Goal: Task Accomplishment & Management: Manage account settings

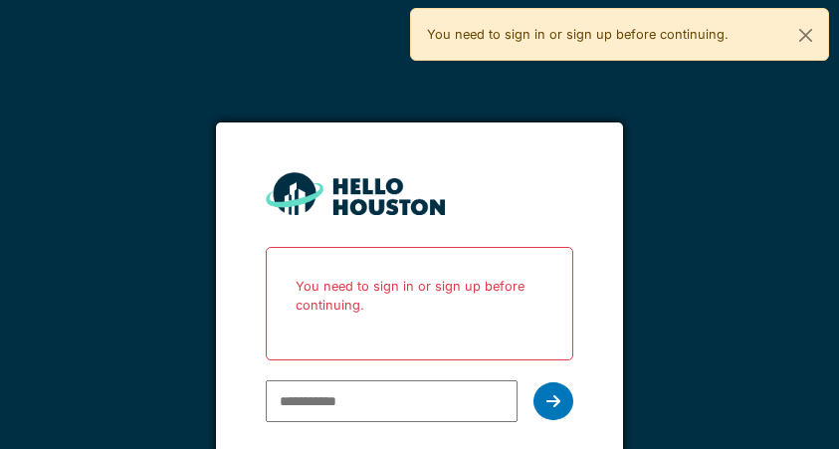
scroll to position [12, 0]
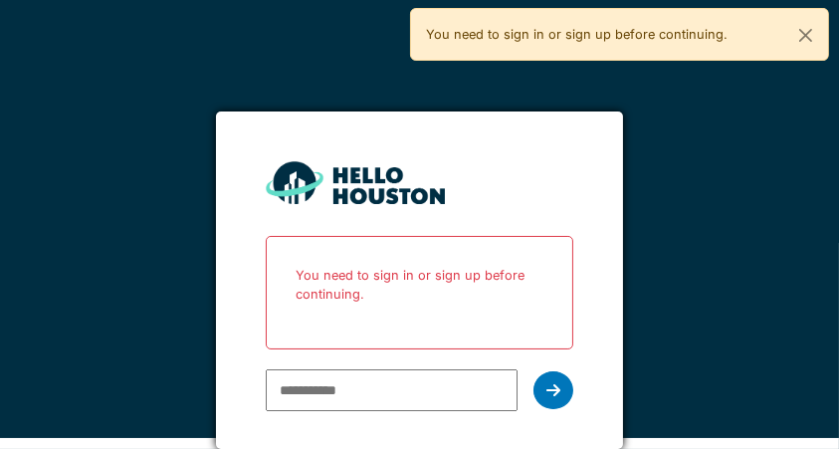
type input "**********"
click at [562, 399] on div at bounding box center [554, 390] width 40 height 38
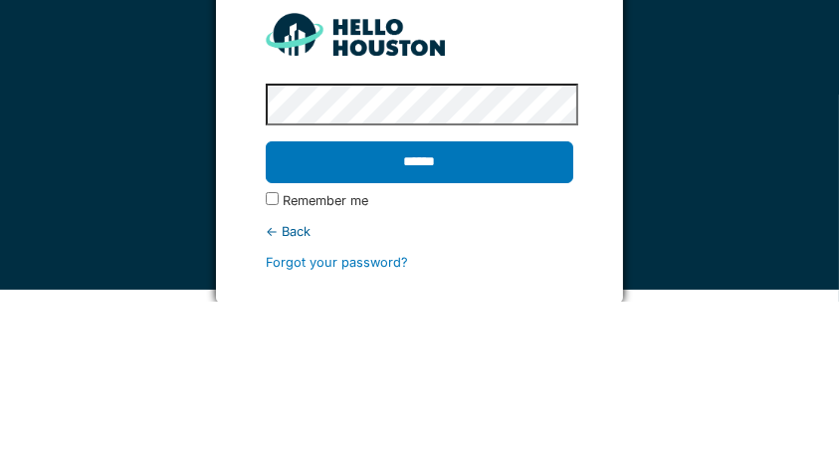
click at [546, 299] on input "******" at bounding box center [420, 310] width 308 height 42
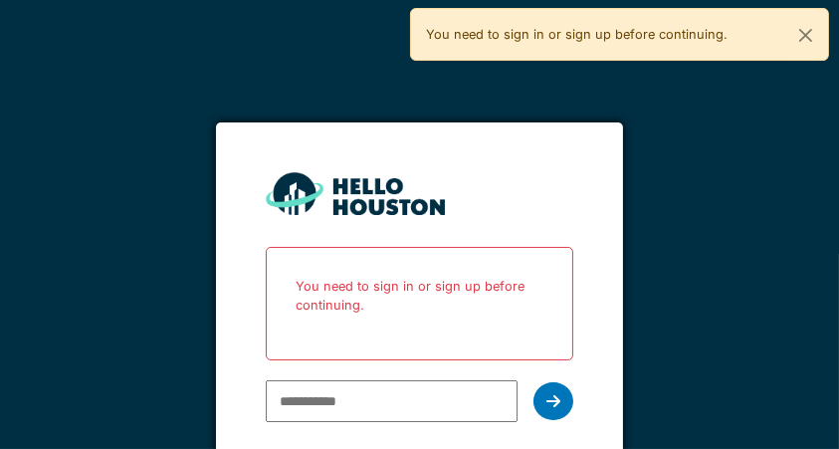
type input "**********"
click at [566, 410] on div at bounding box center [554, 401] width 40 height 38
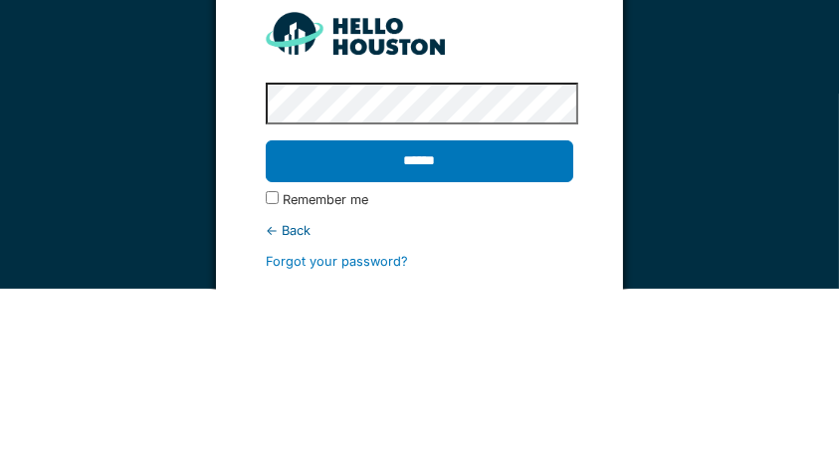
click at [465, 336] on input "******" at bounding box center [420, 322] width 308 height 42
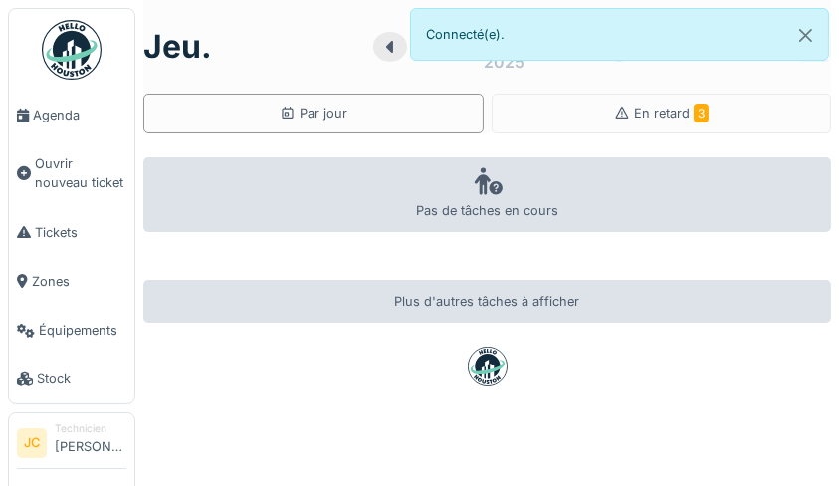
click at [741, 127] on div "En retard 3" at bounding box center [662, 114] width 340 height 40
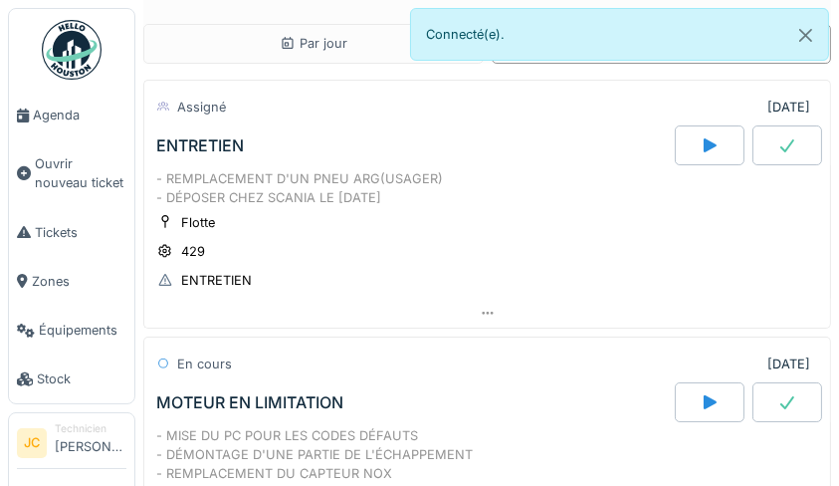
click at [243, 283] on div "ENTRETIEN" at bounding box center [216, 280] width 71 height 19
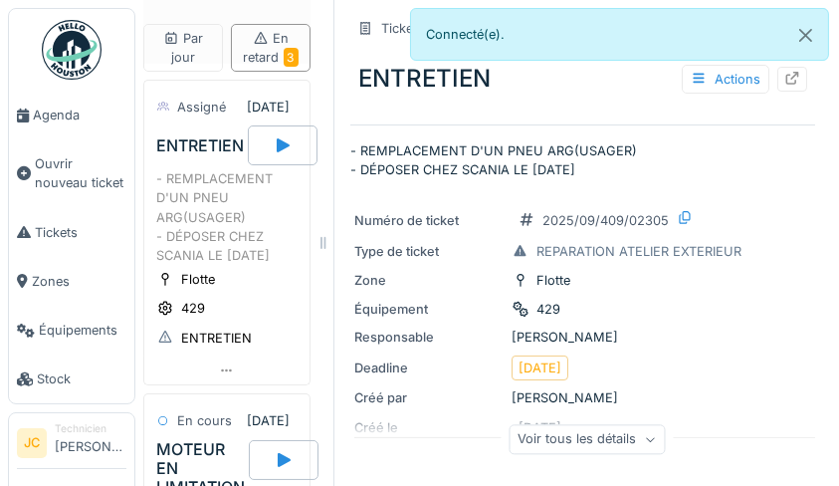
click at [786, 82] on div at bounding box center [793, 79] width 30 height 25
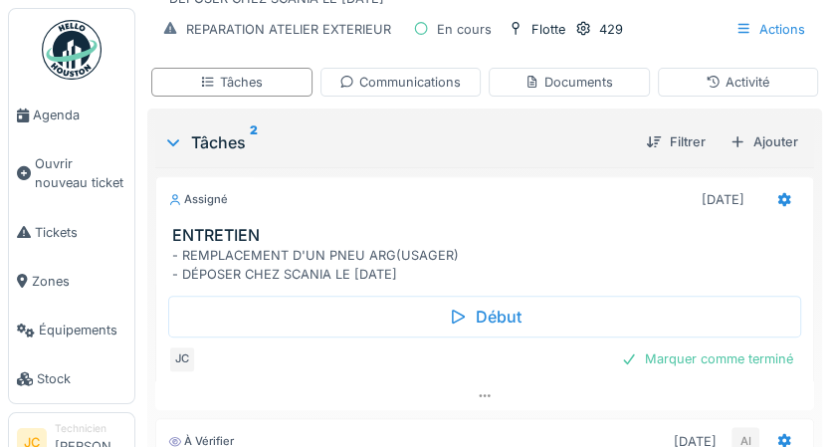
scroll to position [305, 0]
click at [745, 364] on div "Marquer comme terminé" at bounding box center [707, 357] width 188 height 27
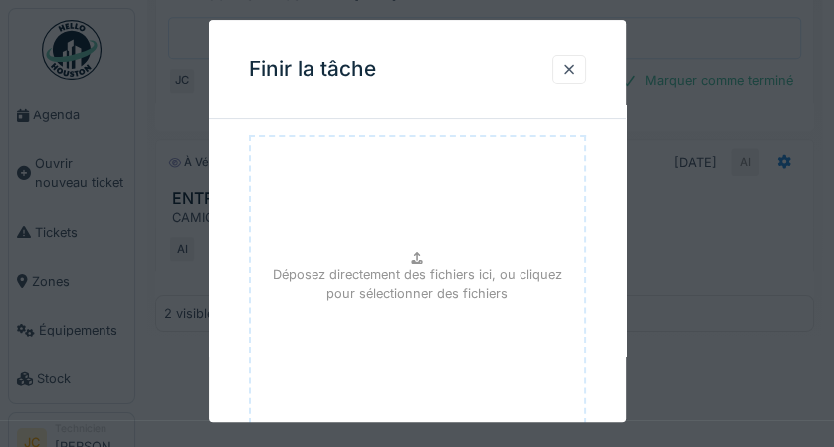
scroll to position [310, 0]
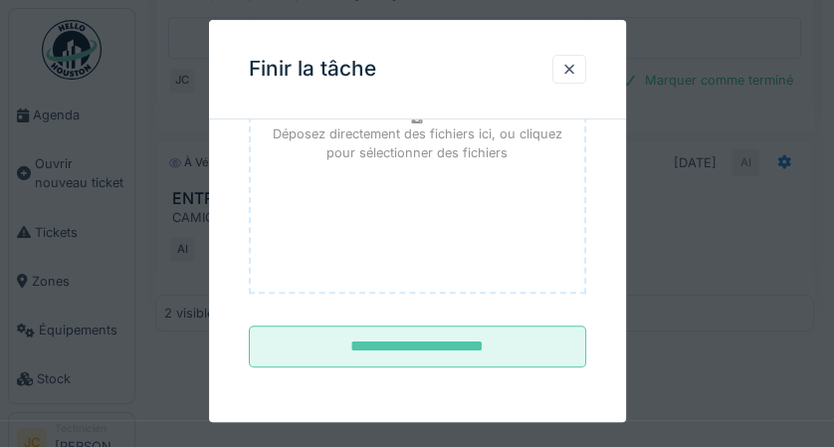
click at [534, 339] on input "**********" at bounding box center [417, 348] width 337 height 42
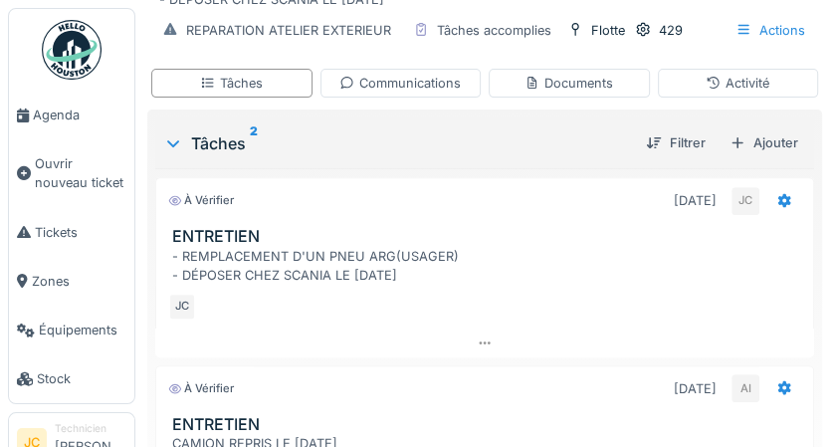
scroll to position [299, 0]
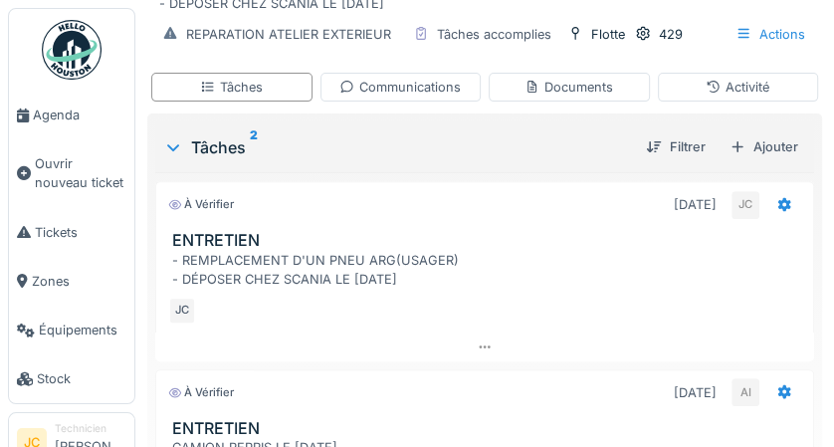
click at [73, 61] on img at bounding box center [72, 50] width 60 height 60
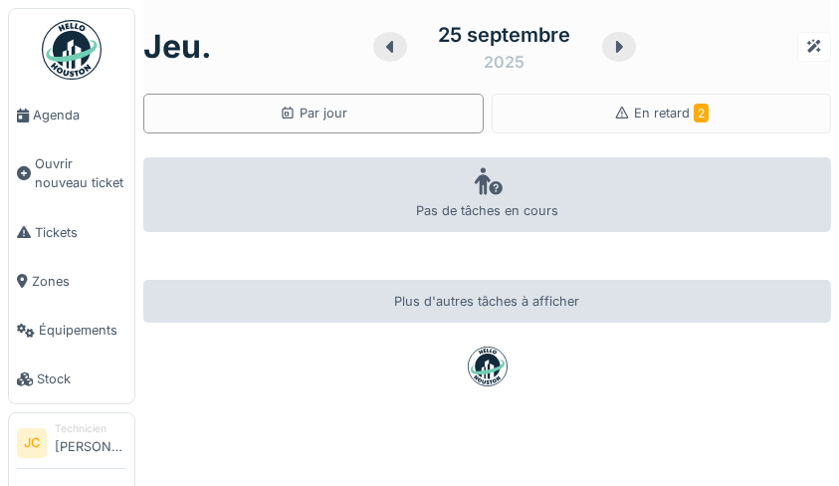
click at [695, 112] on div "En retard 2" at bounding box center [662, 114] width 340 height 40
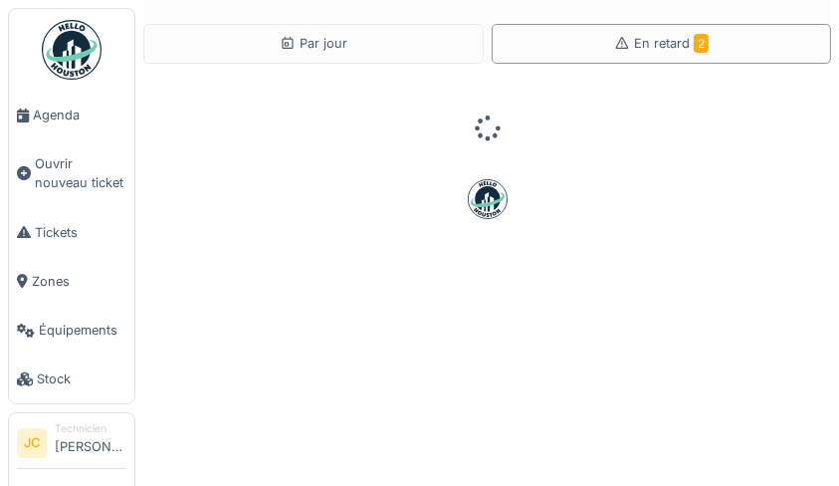
click at [707, 46] on div "En retard 2" at bounding box center [662, 44] width 340 height 40
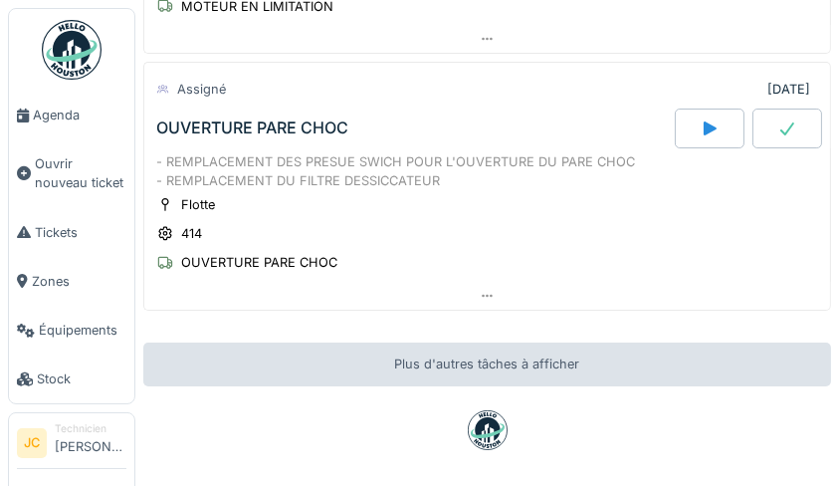
scroll to position [333, 0]
click at [308, 262] on div "OUVERTURE PARE CHOC" at bounding box center [259, 261] width 156 height 19
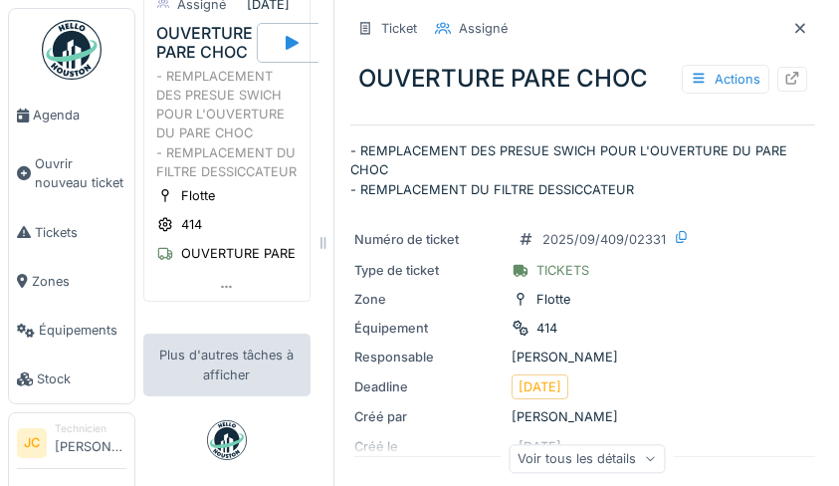
click at [782, 77] on div at bounding box center [793, 79] width 30 height 25
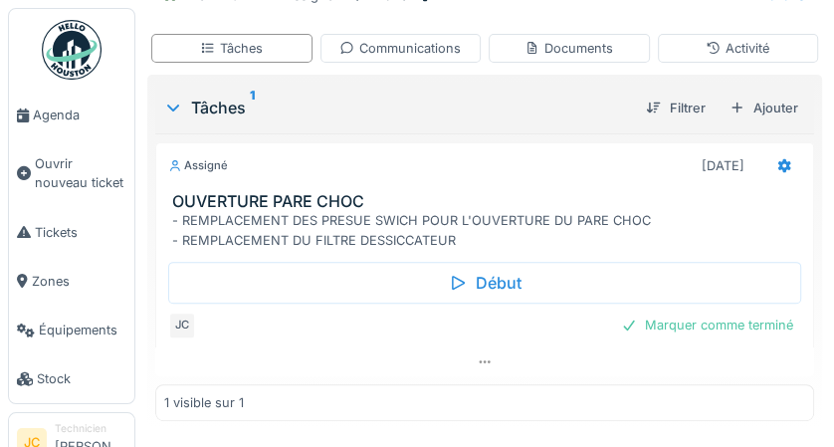
scroll to position [263, 0]
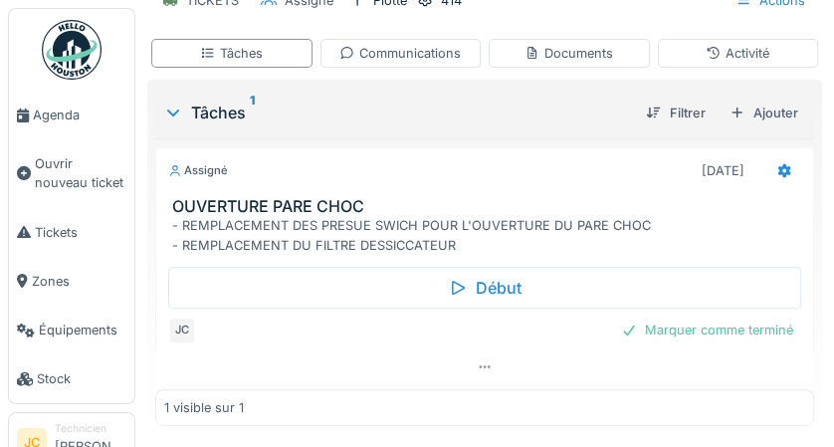
click at [718, 335] on div "Marquer comme terminé" at bounding box center [707, 330] width 188 height 27
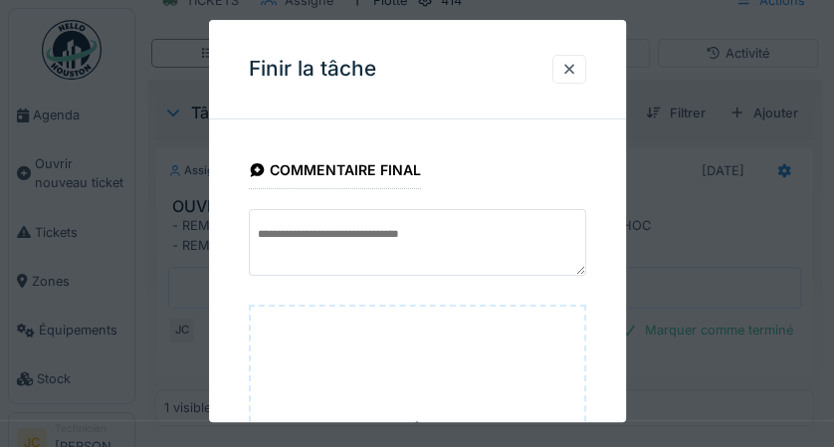
click at [582, 78] on div at bounding box center [570, 69] width 34 height 29
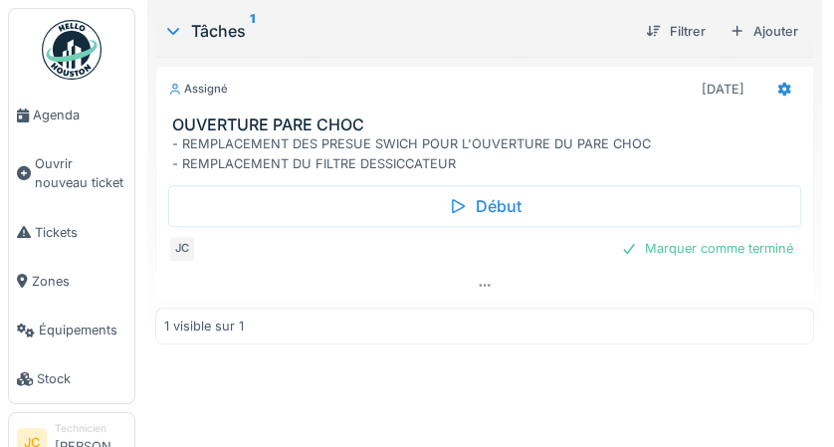
scroll to position [365, 0]
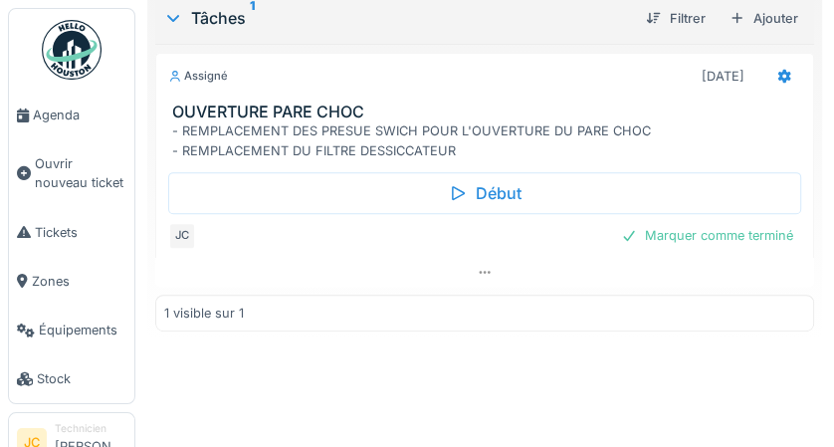
click at [733, 229] on div "Marquer comme terminé" at bounding box center [707, 235] width 188 height 27
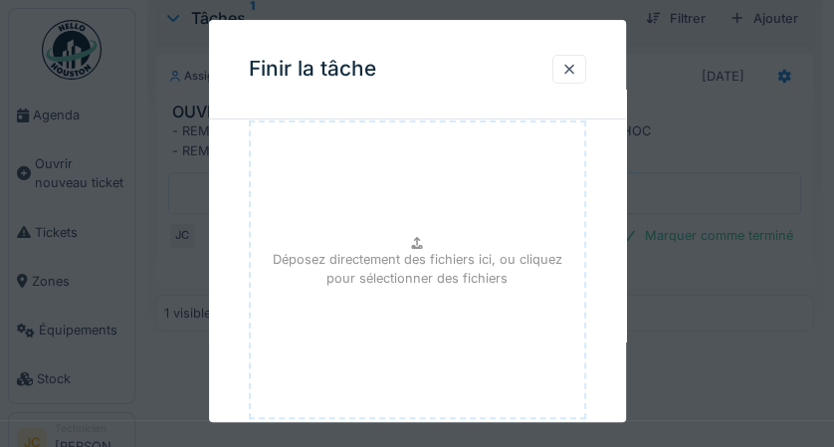
scroll to position [310, 0]
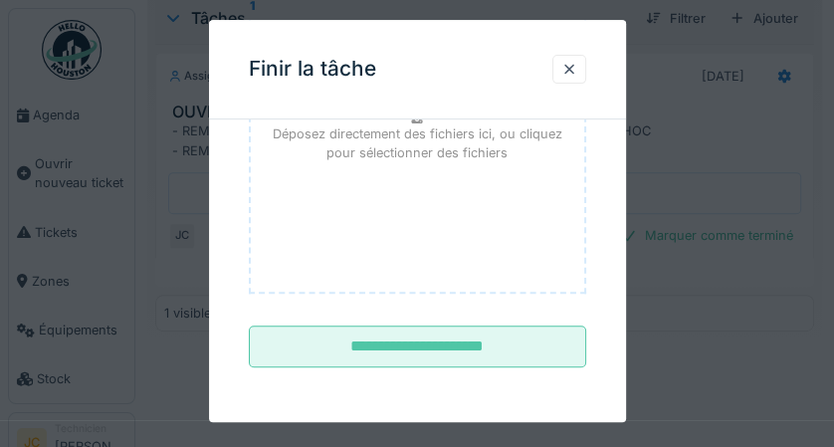
click at [542, 362] on input "**********" at bounding box center [417, 348] width 337 height 42
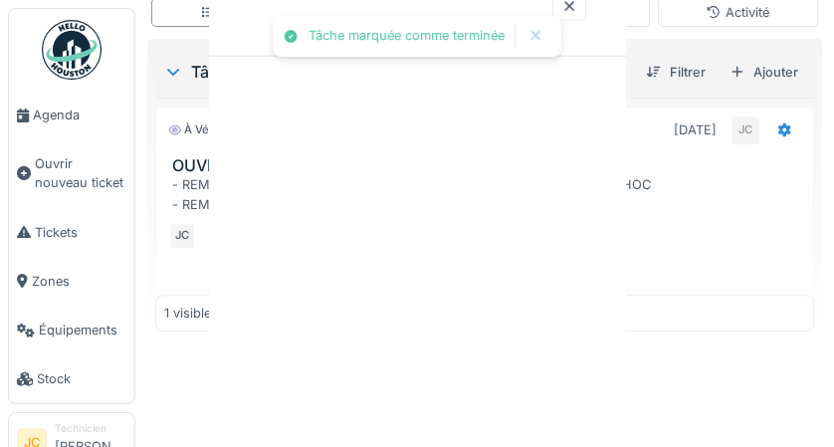
scroll to position [0, 0]
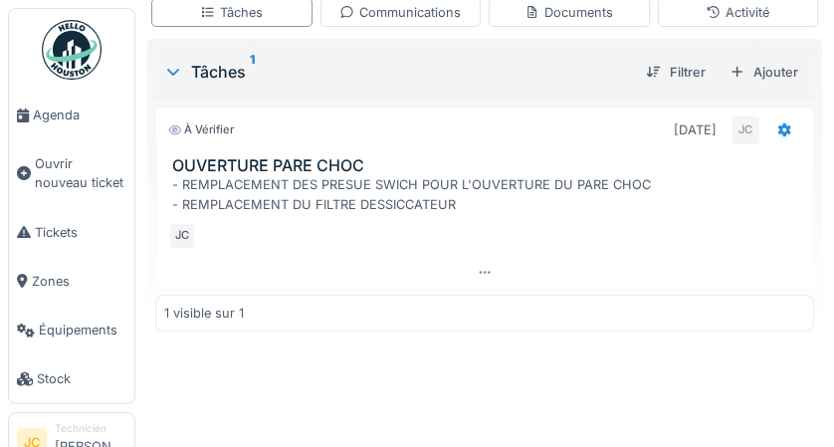
click at [76, 50] on img at bounding box center [72, 50] width 60 height 60
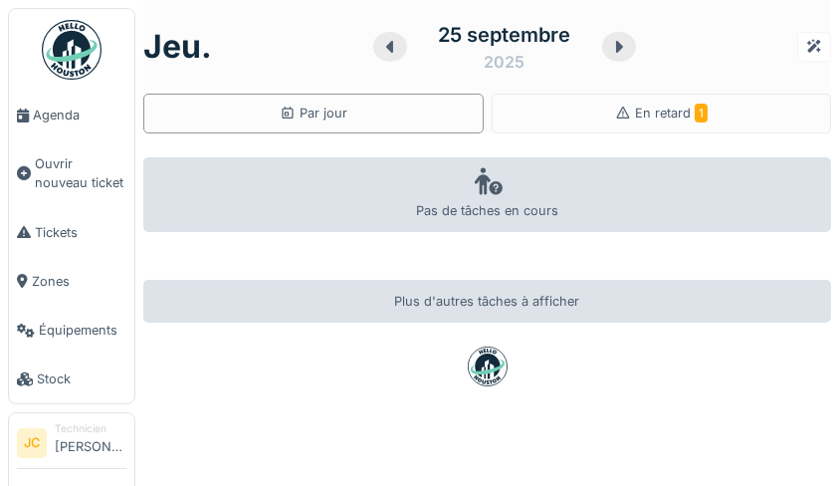
click at [638, 123] on div "En retard 1" at bounding box center [662, 114] width 340 height 40
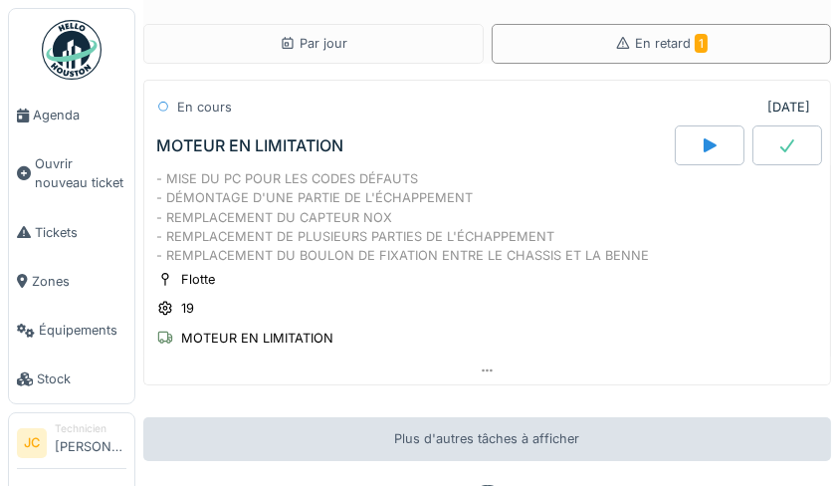
click at [276, 343] on div "MOTEUR EN LIMITATION" at bounding box center [257, 338] width 152 height 19
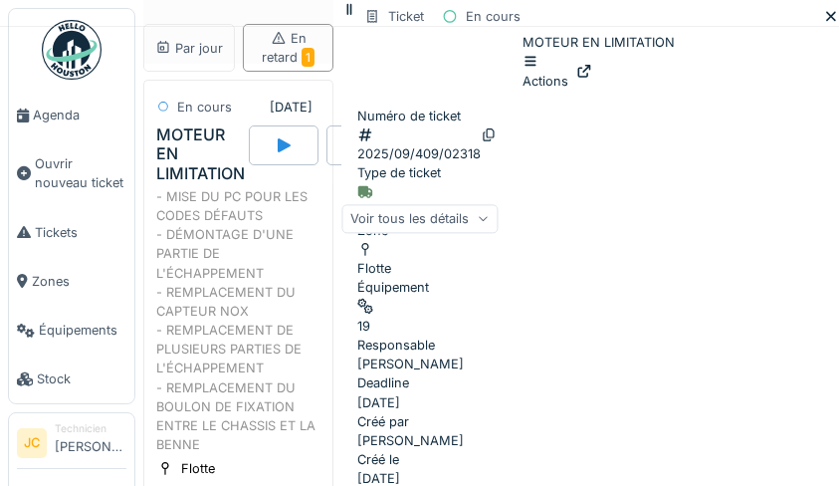
click at [592, 78] on icon at bounding box center [584, 71] width 16 height 13
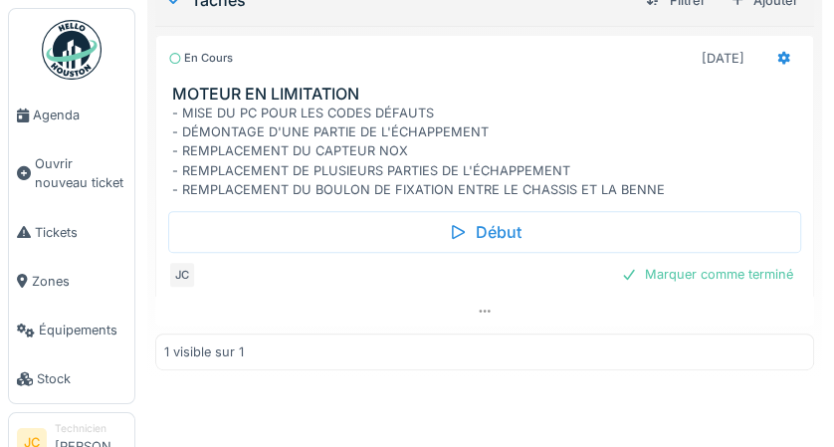
scroll to position [384, 0]
